Goal: Information Seeking & Learning: Find specific fact

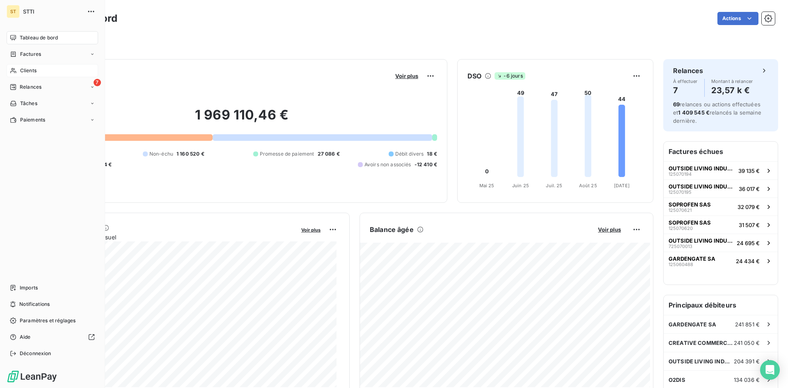
click at [18, 75] on div "Clients" at bounding box center [53, 70] width 92 height 13
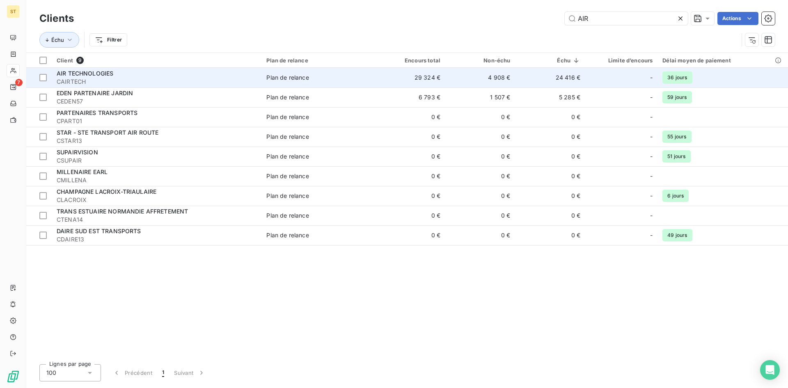
type input "AIR"
click at [81, 73] on span "AIR TECHNOLOGIES" at bounding box center [85, 73] width 57 height 7
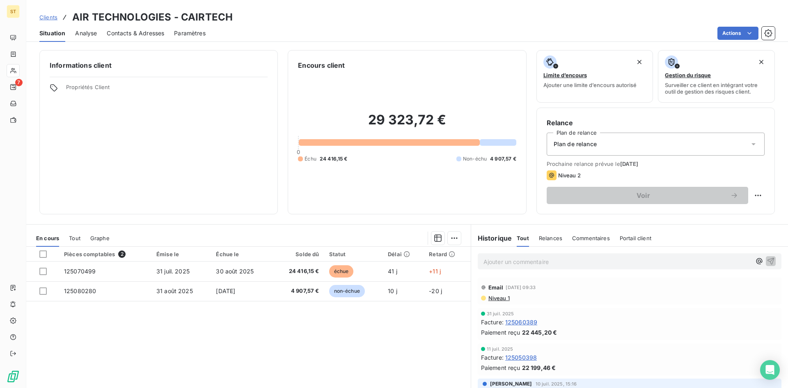
click at [505, 262] on p "Ajouter un commentaire ﻿" at bounding box center [617, 261] width 268 height 10
drag, startPoint x: 529, startPoint y: 262, endPoint x: 555, endPoint y: 256, distance: 26.8
click at [556, 256] on p "[DATE] le client a facturé une facture de litige de" at bounding box center [617, 260] width 268 height 9
click at [636, 260] on p "[DATE] le client nous relance une facture de litige de" at bounding box center [617, 260] width 268 height 9
click at [654, 260] on p "[DATE] le client nous relance une facture de litige de" at bounding box center [617, 260] width 268 height 9
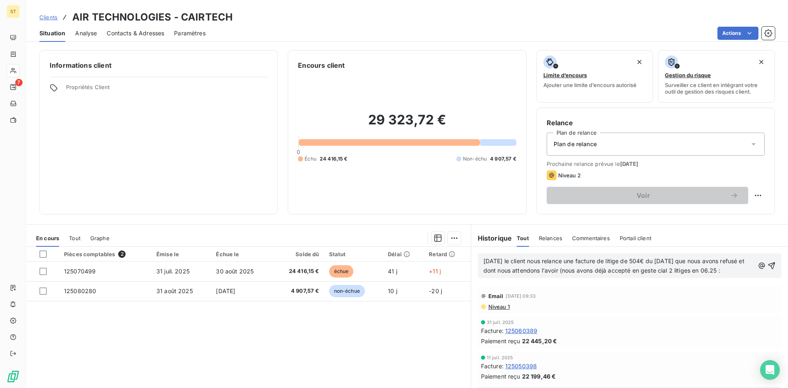
click at [732, 273] on p "[DATE] le client nous relance une facture de litige de 504€ du [DATE] que nous …" at bounding box center [618, 265] width 271 height 19
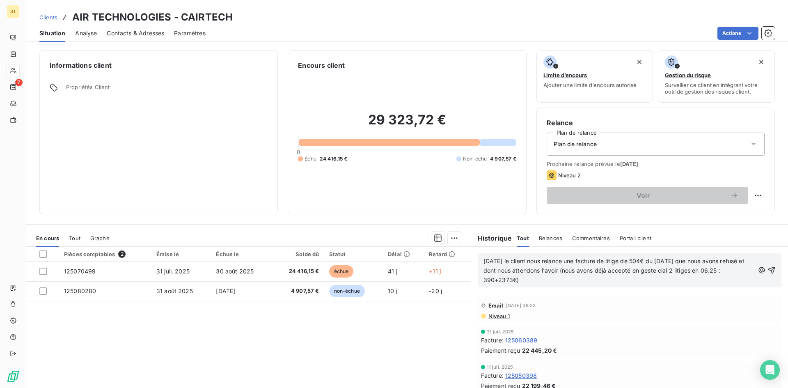
click at [675, 268] on span "[DATE] le client nous relance une facture de litige de 504€ du [DATE] que nous …" at bounding box center [614, 270] width 263 height 26
click at [691, 272] on span "[DATE] le client nous relance une facture de litige de 504€ du [DATE] que nous …" at bounding box center [614, 270] width 263 height 26
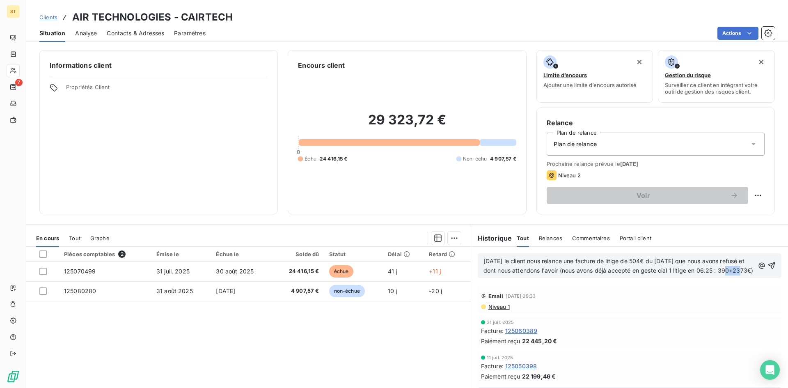
drag, startPoint x: 494, startPoint y: 279, endPoint x: 479, endPoint y: 278, distance: 14.8
click at [483, 274] on span "[DATE] le client nous relance une facture de litige de 504€ du [DATE] que nous …" at bounding box center [618, 265] width 270 height 16
click at [498, 274] on span "[DATE] le client nous relance une facture de litige de 504€ du [DATE] que nous …" at bounding box center [614, 265] width 263 height 16
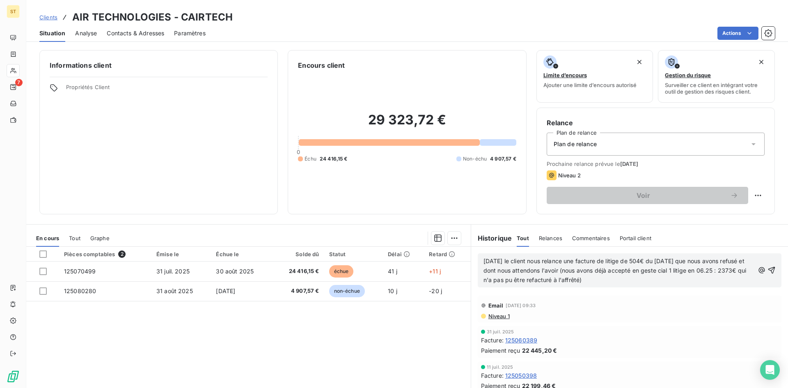
click at [622, 284] on p "[DATE] le client nous relance une facture de litige de 504€ du [DATE] que nous …" at bounding box center [618, 270] width 271 height 28
click at [598, 276] on p "[DATE] le client nous relance une facture de litige de 504€ du [DATE] que nous …" at bounding box center [618, 270] width 271 height 28
click at [504, 262] on span "[DATE] le client nous relance une facture de litige de 504€ du [DATE] que nous …" at bounding box center [615, 270] width 265 height 26
